Goal: Task Accomplishment & Management: Understand process/instructions

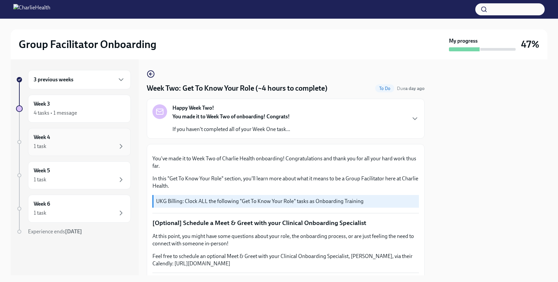
click at [77, 143] on div "1 task" at bounding box center [79, 146] width 91 height 8
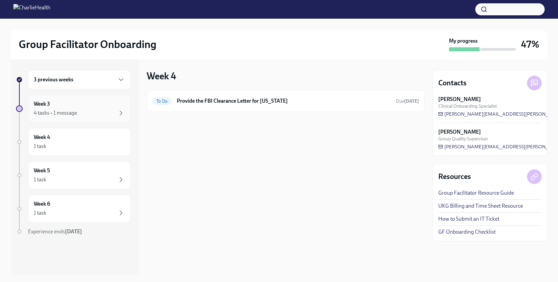
click at [89, 107] on div "Week 3 4 tasks • 1 message" at bounding box center [79, 108] width 91 height 17
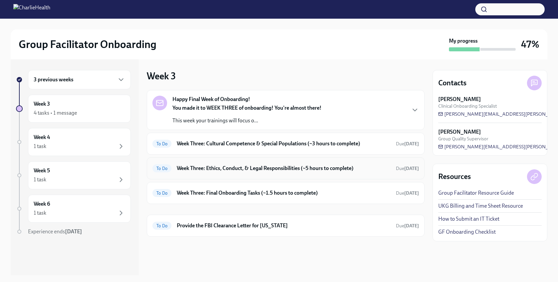
click at [262, 170] on h6 "Week Three: Ethics, Conduct, & Legal Responsibilities (~5 hours to complete)" at bounding box center [284, 168] width 214 height 7
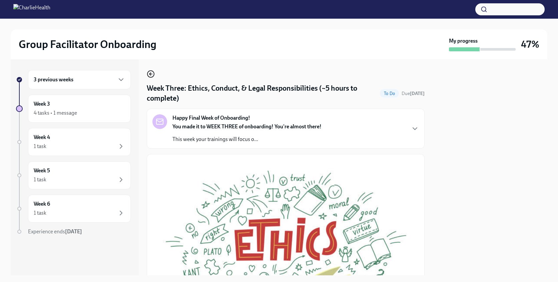
click at [151, 75] on icon "button" at bounding box center [151, 74] width 8 height 8
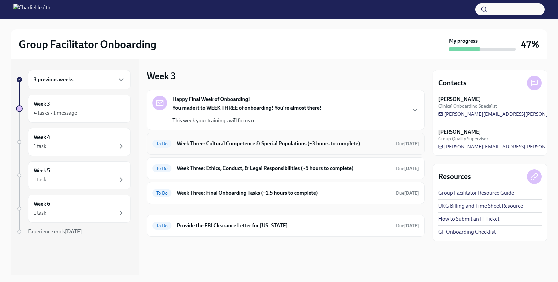
click at [259, 151] on div "To Do Week Three: Cultural Competence & Special Populations (~3 hours to comple…" at bounding box center [286, 144] width 278 height 22
click at [266, 143] on h6 "Week Three: Cultural Competence & Special Populations (~3 hours to complete)" at bounding box center [284, 143] width 214 height 7
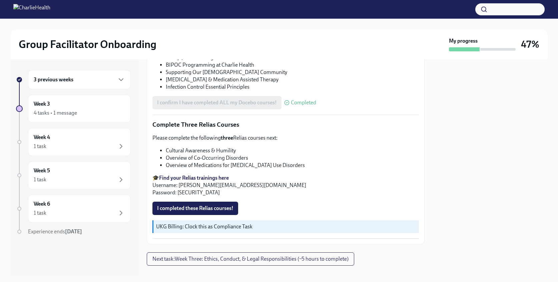
scroll to position [521, 0]
